Goal: Find specific page/section: Locate a particular part of the current website

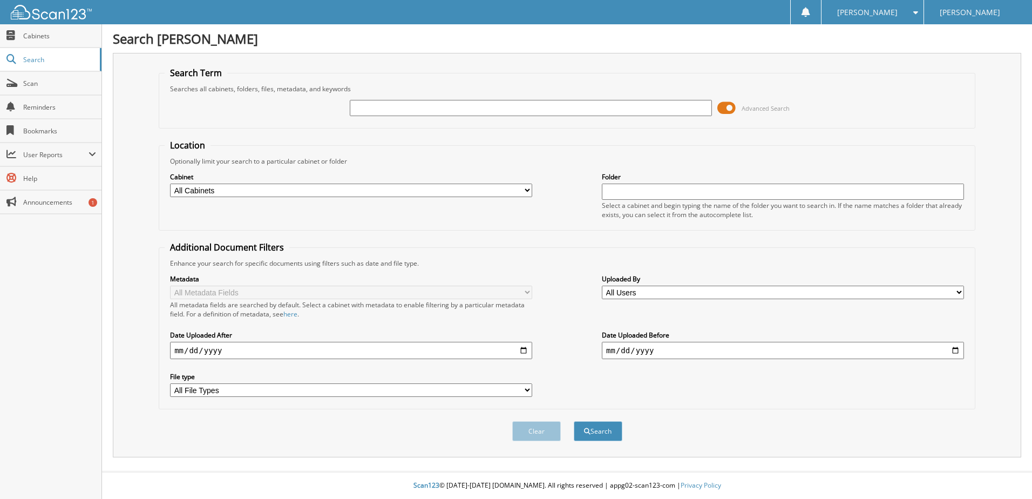
click at [450, 105] on input "text" at bounding box center [531, 108] width 362 height 16
type input "2193547"
click at [574, 421] on button "Search" at bounding box center [598, 431] width 49 height 20
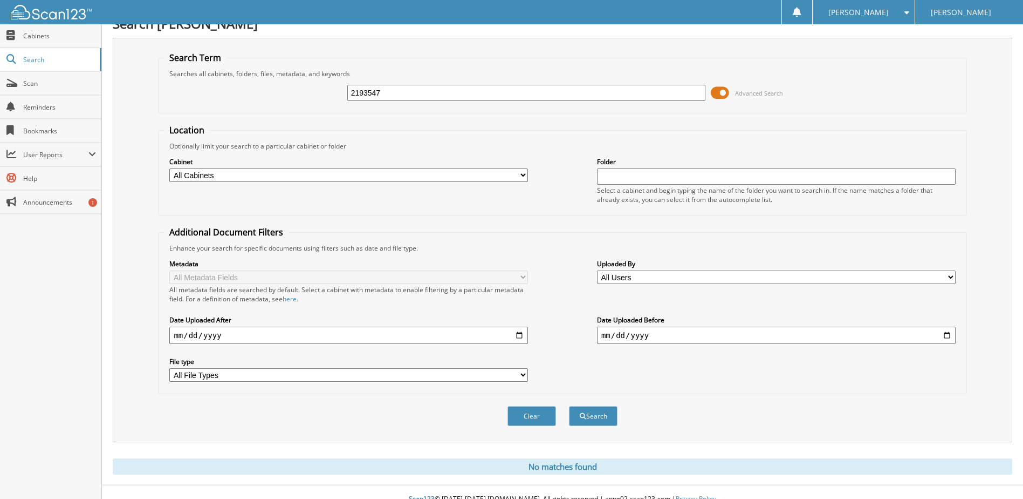
scroll to position [29, 0]
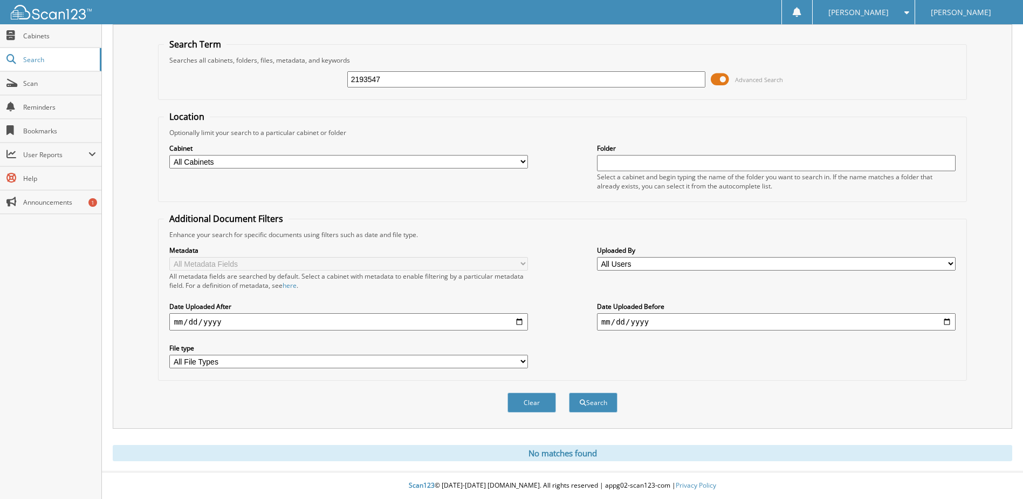
click at [441, 77] on input "2193547" at bounding box center [526, 79] width 359 height 16
type input "2190915"
click at [569, 392] on button "Search" at bounding box center [593, 402] width 49 height 20
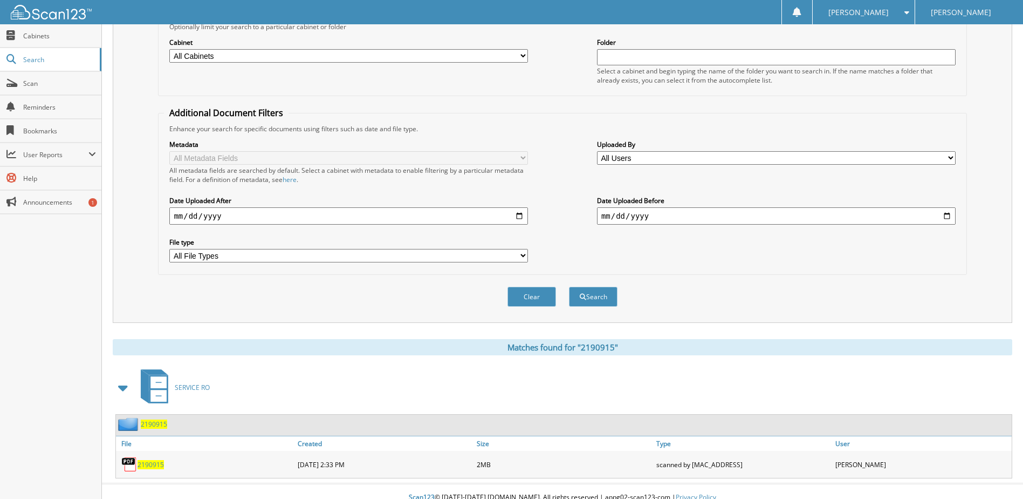
scroll to position [147, 0]
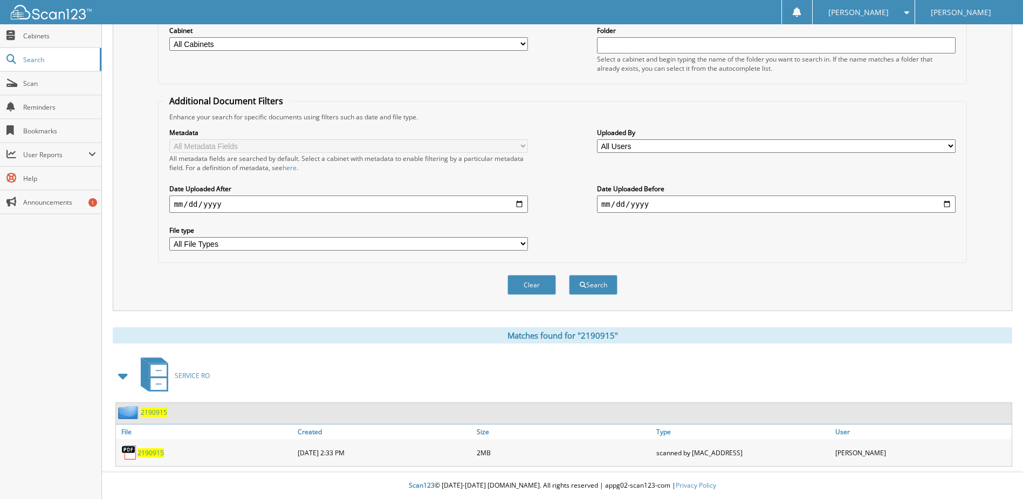
click at [152, 452] on span "2190915" at bounding box center [151, 452] width 26 height 9
